Goal: Task Accomplishment & Management: Use online tool/utility

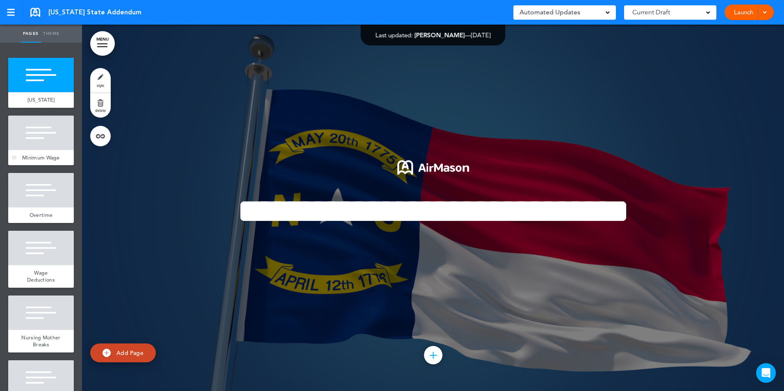
click at [40, 161] on span "Minimum Wage" at bounding box center [41, 157] width 38 height 7
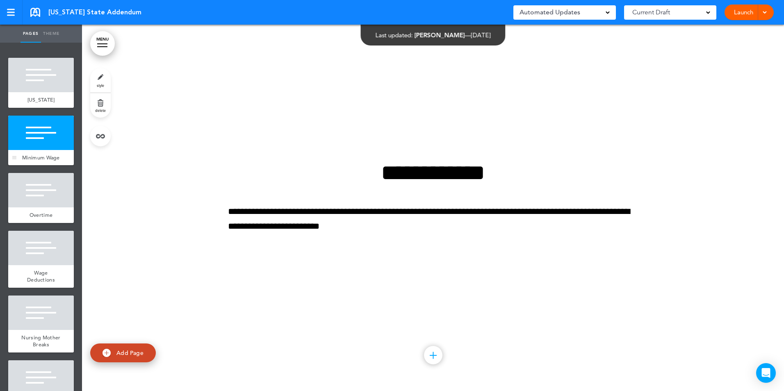
scroll to position [367, 0]
click at [44, 208] on div at bounding box center [41, 190] width 66 height 34
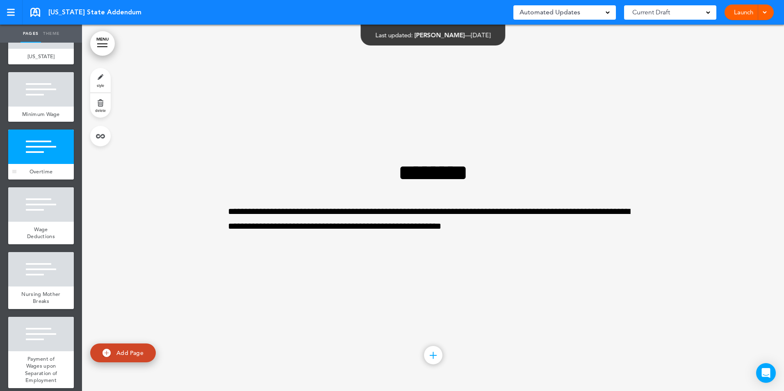
scroll to position [82, 0]
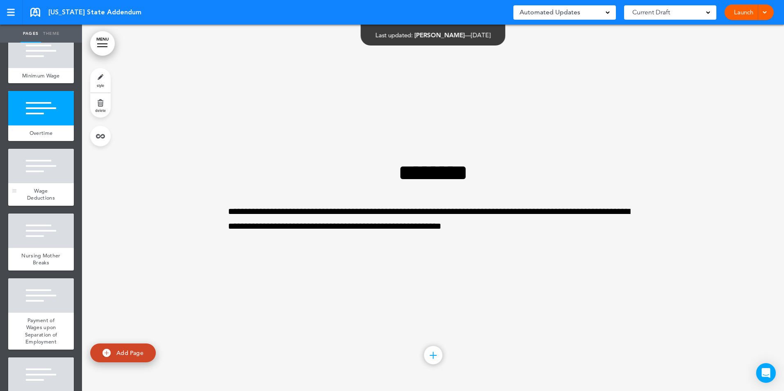
click at [47, 206] on div "Wage Deductions" at bounding box center [41, 194] width 66 height 23
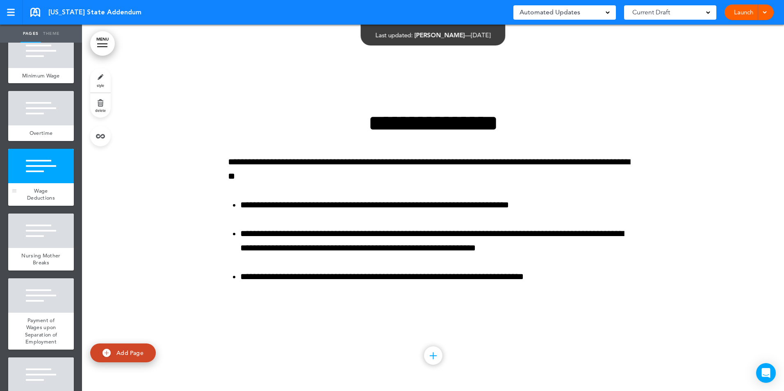
scroll to position [1100, 0]
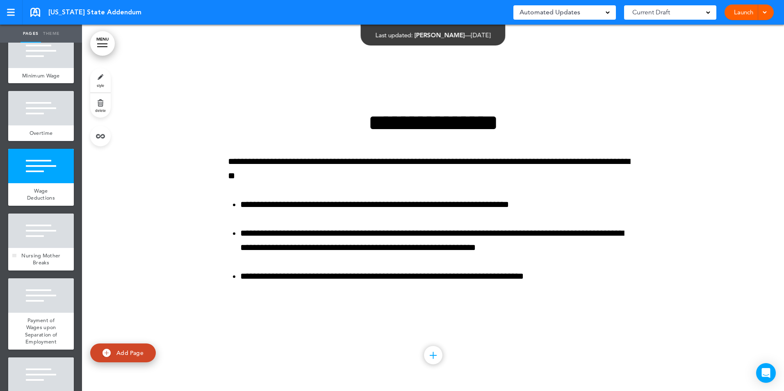
click at [49, 265] on div "Nursing Mother Breaks" at bounding box center [41, 259] width 66 height 23
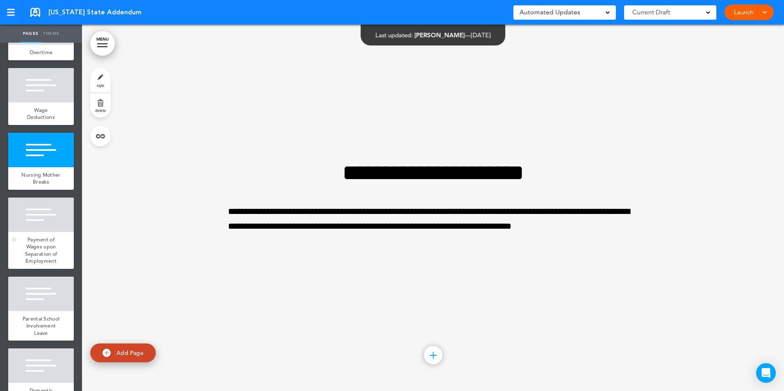
scroll to position [164, 0]
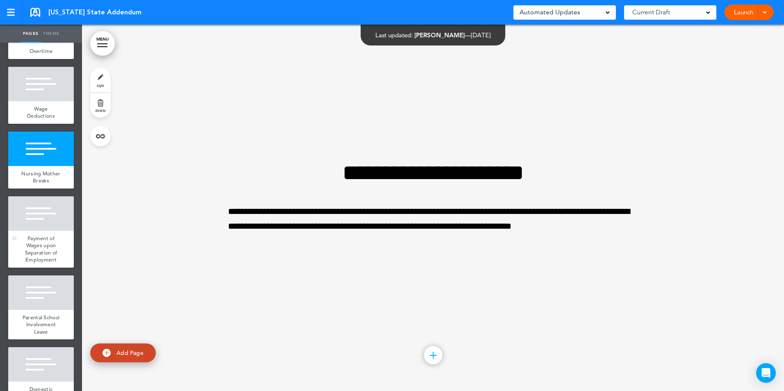
click at [47, 261] on span "Payment of Wages upon Separation of Employment" at bounding box center [41, 249] width 32 height 29
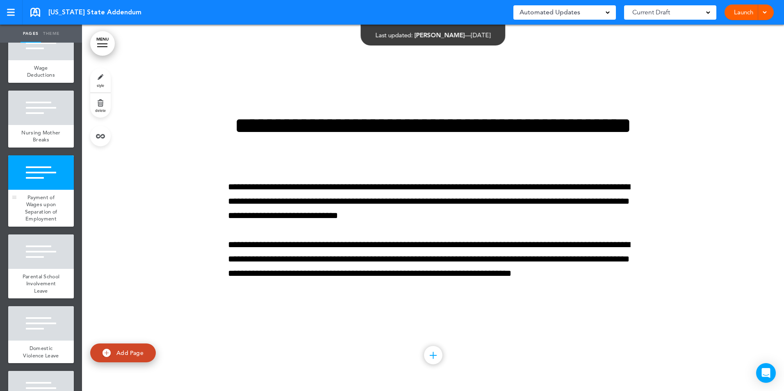
scroll to position [246, 0]
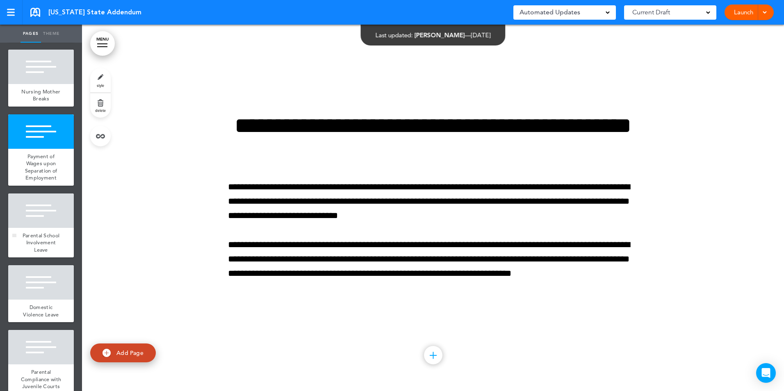
click at [50, 253] on span "Parental School Involvement Leave" at bounding box center [41, 242] width 37 height 21
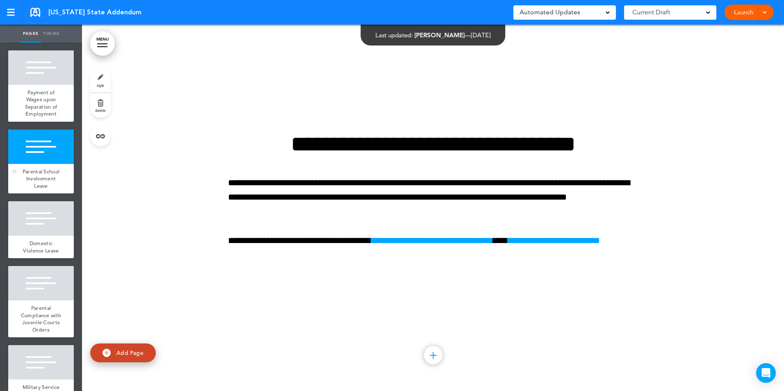
scroll to position [328, 0]
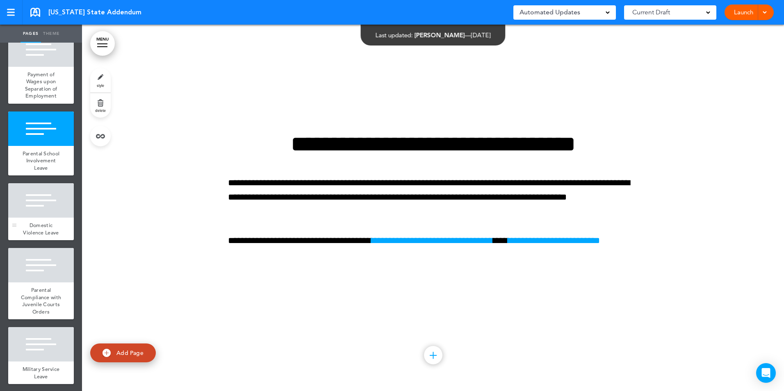
click at [48, 236] on span "Domestic Violence Leave" at bounding box center [41, 229] width 36 height 14
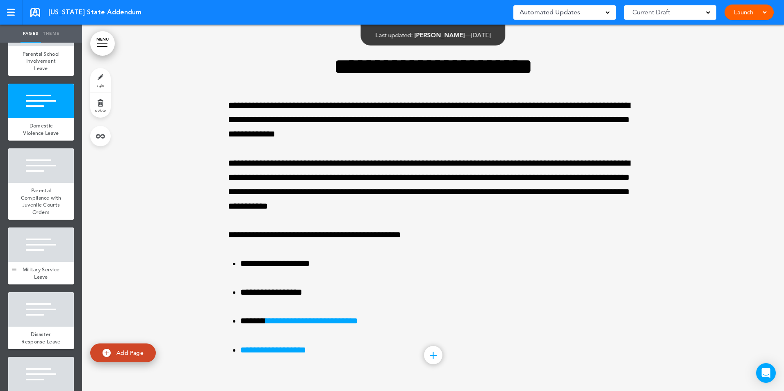
scroll to position [451, 0]
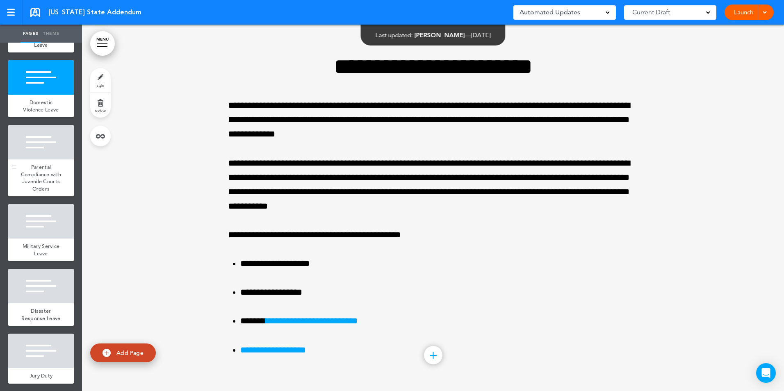
click at [50, 196] on div "Parental Compliance with Juvenile Courts Orders" at bounding box center [41, 178] width 66 height 37
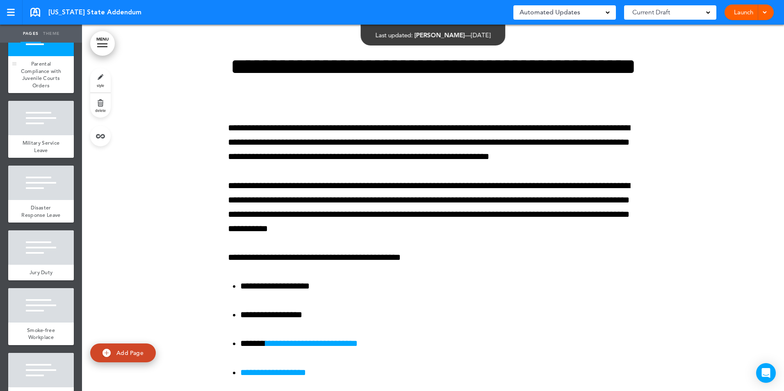
scroll to position [574, 0]
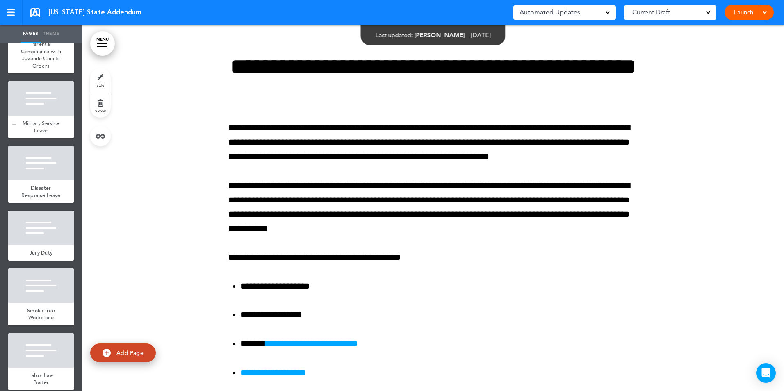
click at [55, 138] on div "Military Service Leave" at bounding box center [41, 127] width 66 height 23
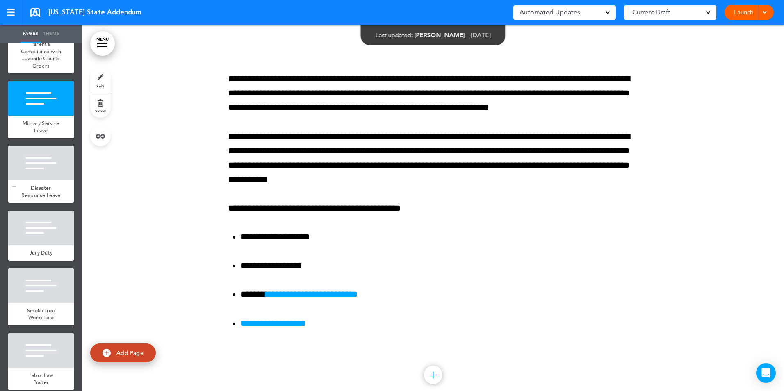
scroll to position [3369, 0]
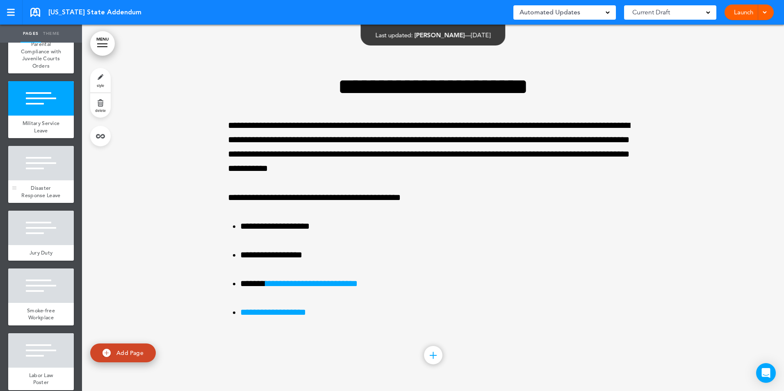
click at [48, 203] on div "Disaster Response Leave" at bounding box center [41, 191] width 66 height 23
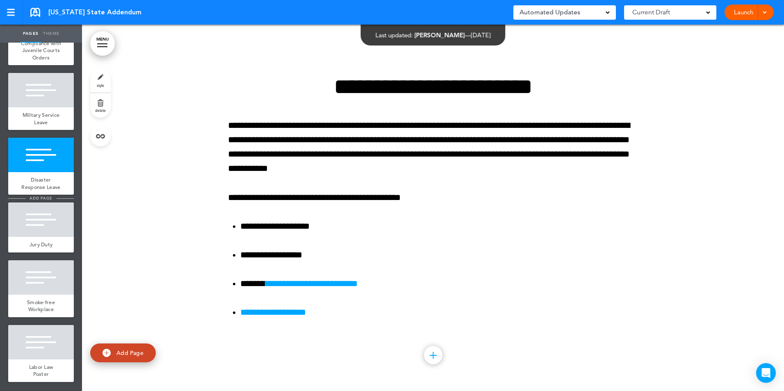
scroll to position [626, 0]
click at [46, 236] on div at bounding box center [41, 220] width 66 height 34
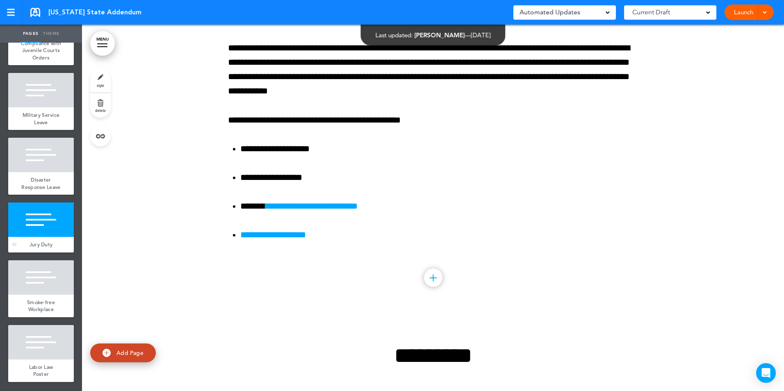
scroll to position [4103, 0]
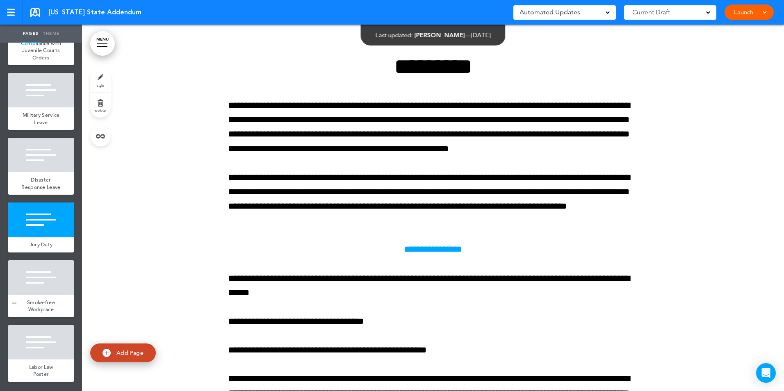
click at [54, 299] on div "Smoke-free Workplace" at bounding box center [41, 306] width 66 height 23
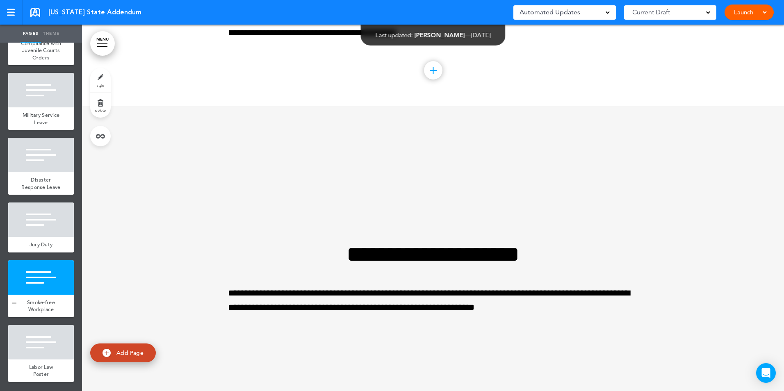
scroll to position [4977, 0]
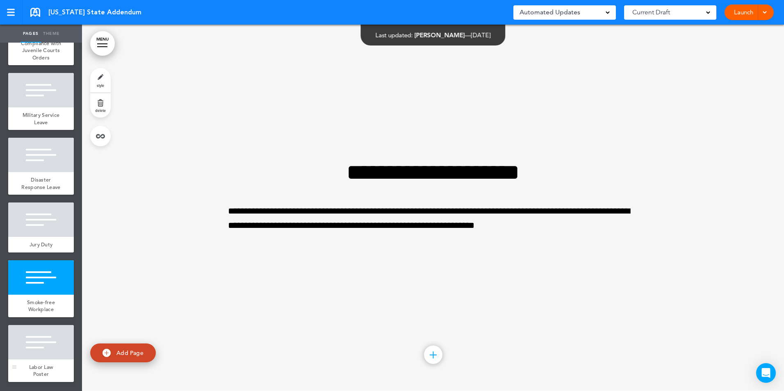
click at [39, 338] on div at bounding box center [41, 342] width 66 height 34
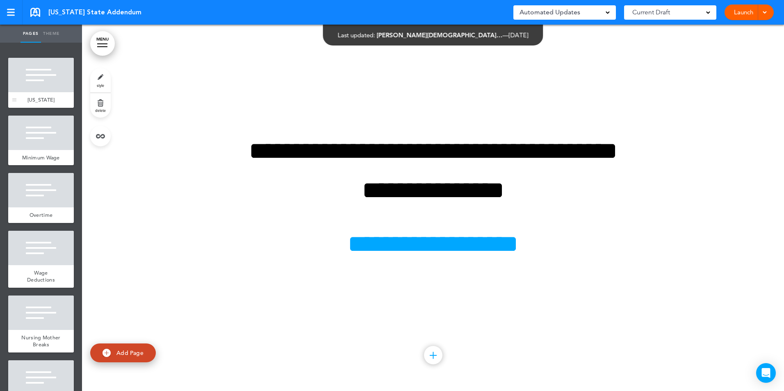
click at [36, 96] on div "[US_STATE]" at bounding box center [41, 100] width 66 height 16
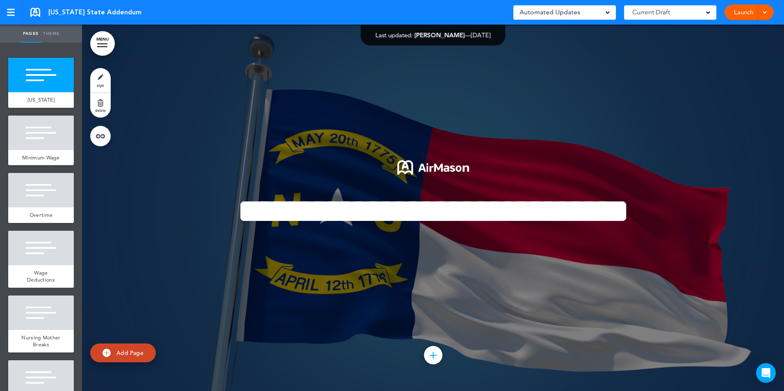
click at [767, 14] on div at bounding box center [764, 13] width 8 height 16
click at [744, 14] on link "Launch" at bounding box center [744, 13] width 26 height 16
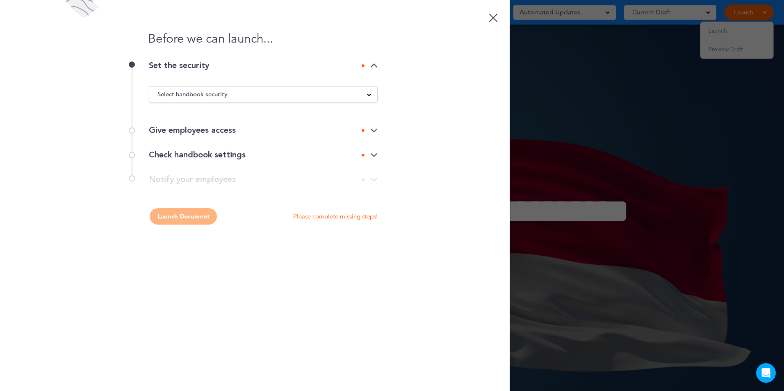
click at [372, 96] on div "Select handbook security" at bounding box center [263, 94] width 228 height 9
click at [171, 123] on li "Private link" at bounding box center [263, 125] width 228 height 10
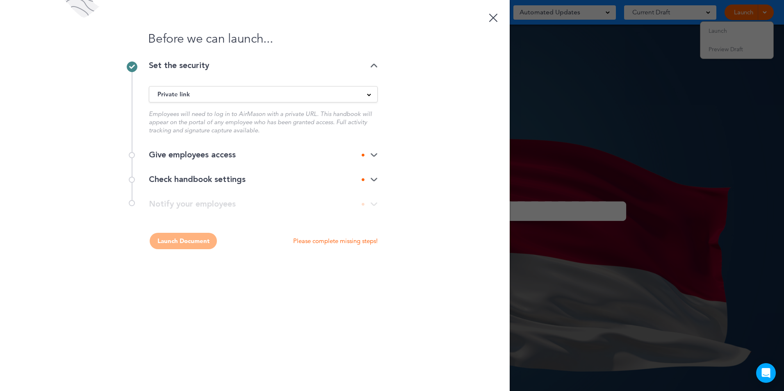
click at [274, 102] on div "Private link Public link Private link Unlisted link" at bounding box center [263, 94] width 229 height 16
click at [275, 97] on div "Private link" at bounding box center [263, 94] width 228 height 9
click at [249, 114] on li "Public link" at bounding box center [263, 115] width 228 height 10
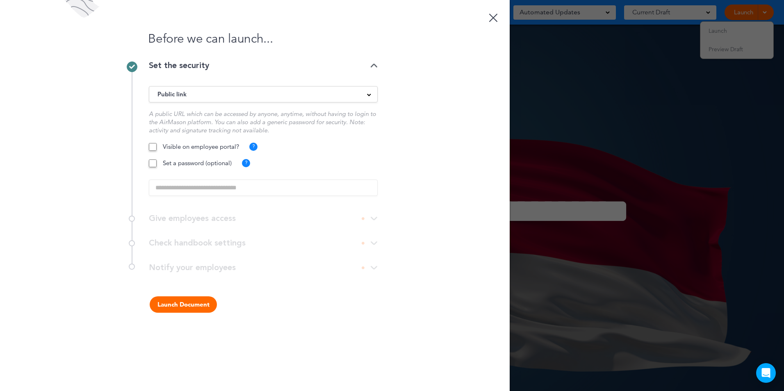
click at [356, 94] on div "Public link" at bounding box center [263, 94] width 228 height 9
click at [197, 129] on li "Private link" at bounding box center [263, 125] width 228 height 10
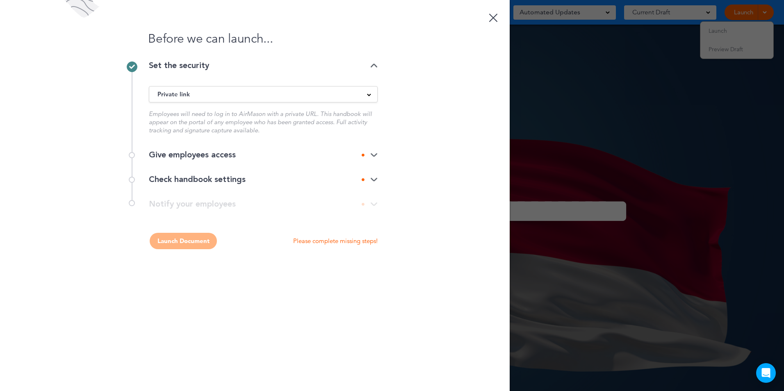
click at [241, 155] on div "Give employees access" at bounding box center [263, 155] width 229 height 8
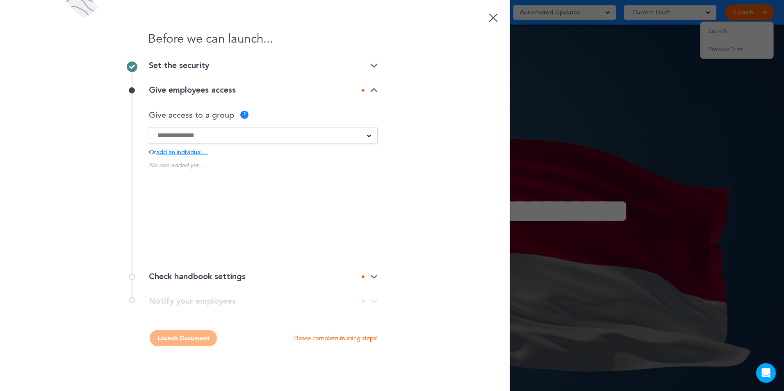
click at [242, 138] on input at bounding box center [258, 135] width 201 height 9
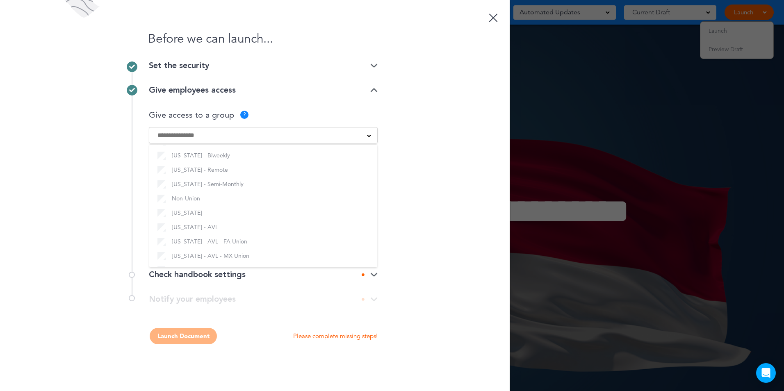
click at [427, 196] on div "Before we can launch... Set the security Private link Public link Private link …" at bounding box center [255, 195] width 510 height 391
click at [375, 274] on img at bounding box center [373, 274] width 7 height 5
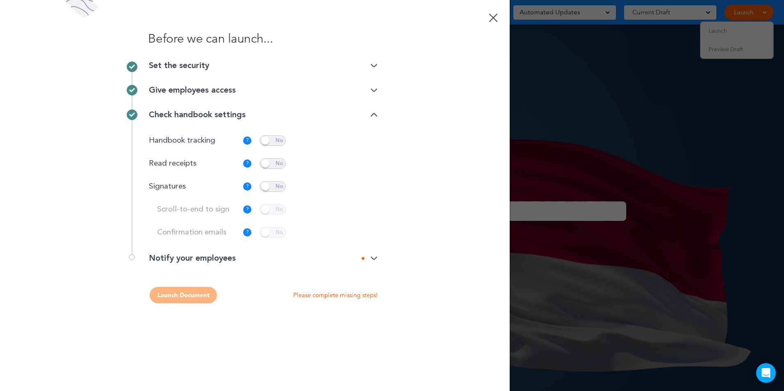
click at [269, 164] on span at bounding box center [273, 163] width 26 height 11
click at [375, 260] on img at bounding box center [373, 258] width 7 height 5
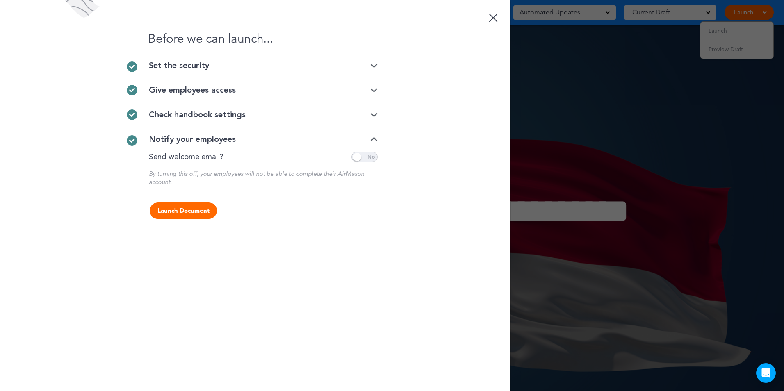
click at [375, 88] on img at bounding box center [373, 90] width 7 height 5
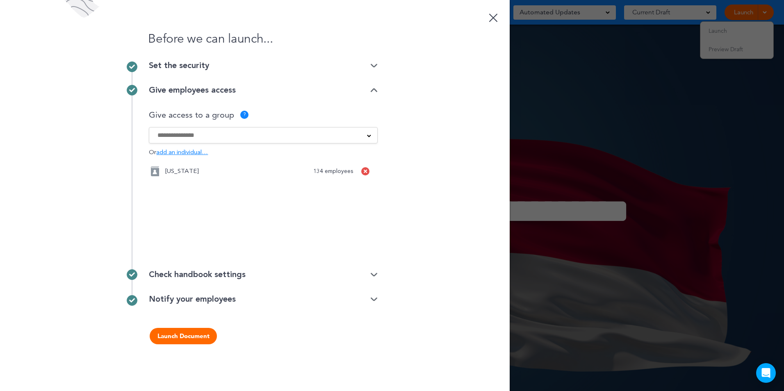
click at [365, 173] on icon at bounding box center [365, 171] width 3 height 5
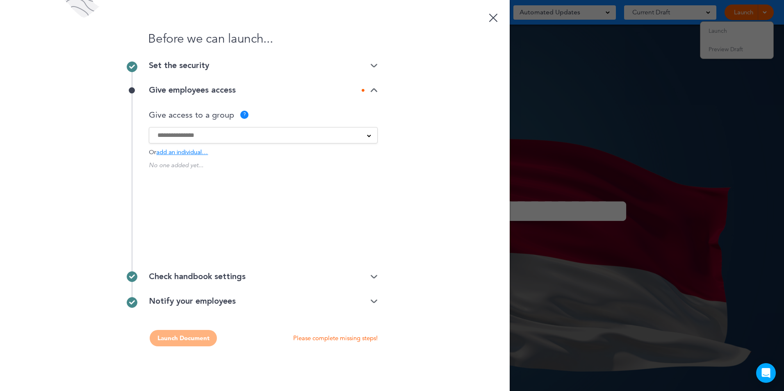
click at [233, 135] on input at bounding box center [258, 135] width 201 height 9
click at [231, 132] on input at bounding box center [258, 135] width 201 height 9
click at [233, 133] on input at bounding box center [258, 135] width 201 height 9
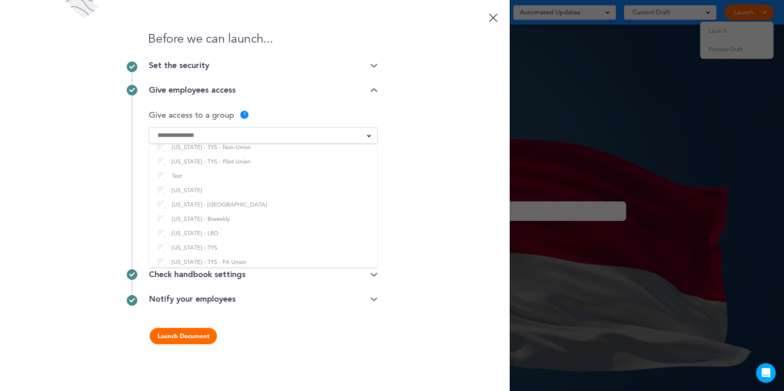
click at [442, 176] on div "Before we can launch... Set the security Private link Public link Private link …" at bounding box center [255, 195] width 510 height 391
click at [237, 274] on div "Check handbook settings" at bounding box center [263, 275] width 229 height 8
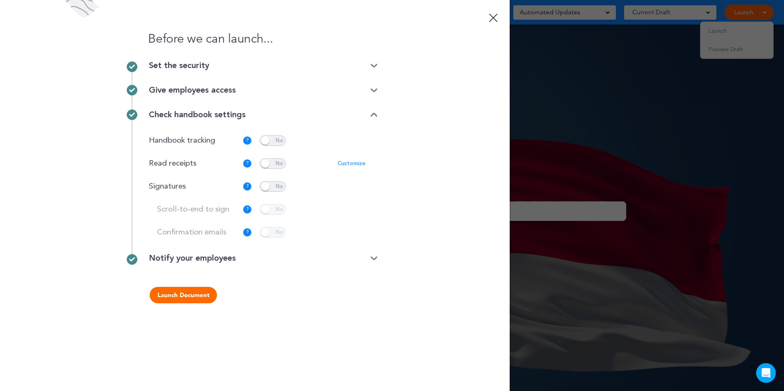
drag, startPoint x: 379, startPoint y: 259, endPoint x: 375, endPoint y: 261, distance: 4.2
click at [379, 260] on div "Before we can launch... Set the security Private link Public link Private link …" at bounding box center [255, 195] width 510 height 391
click at [373, 259] on img at bounding box center [373, 258] width 7 height 5
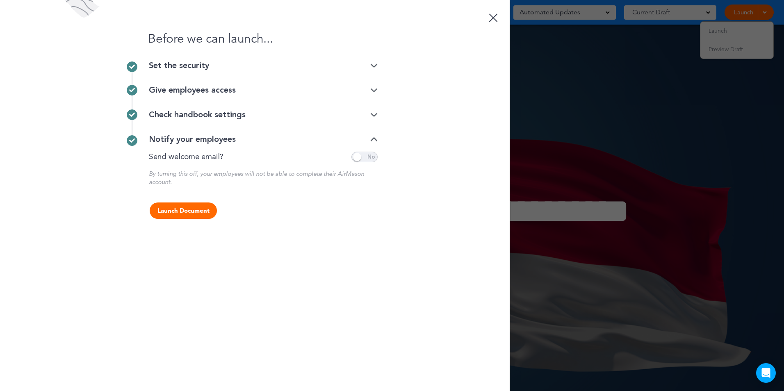
click at [195, 214] on button "Launch Document" at bounding box center [183, 211] width 67 height 16
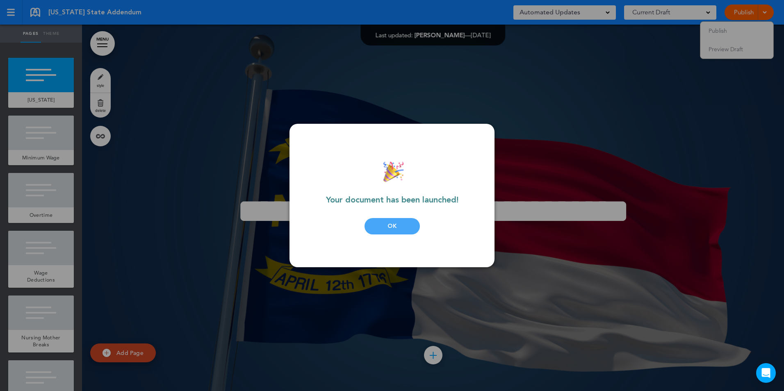
click at [406, 227] on div "OK" at bounding box center [392, 226] width 55 height 16
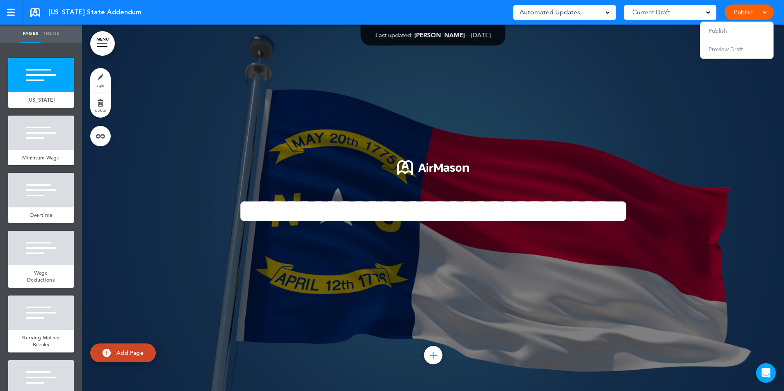
click at [33, 12] on link at bounding box center [35, 12] width 10 height 9
